Goal: Navigation & Orientation: Go to known website

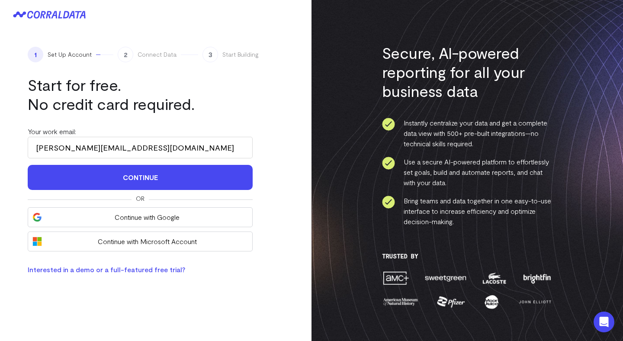
click at [188, 83] on h1 "Start for free. No credit card required." at bounding box center [140, 94] width 225 height 38
click at [70, 17] on icon at bounding box center [72, 14] width 6 height 7
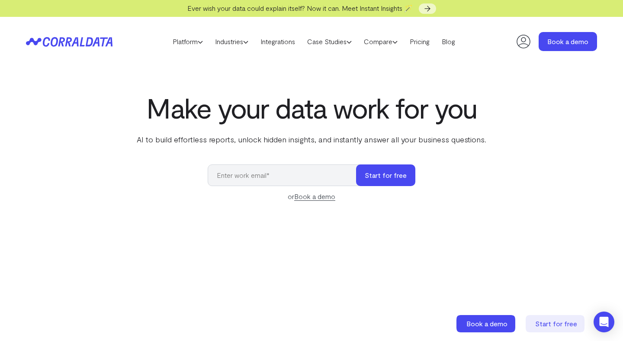
click at [516, 45] on icon at bounding box center [523, 41] width 17 height 17
click at [522, 40] on icon at bounding box center [523, 41] width 17 height 17
